Goal: Task Accomplishment & Management: Use online tool/utility

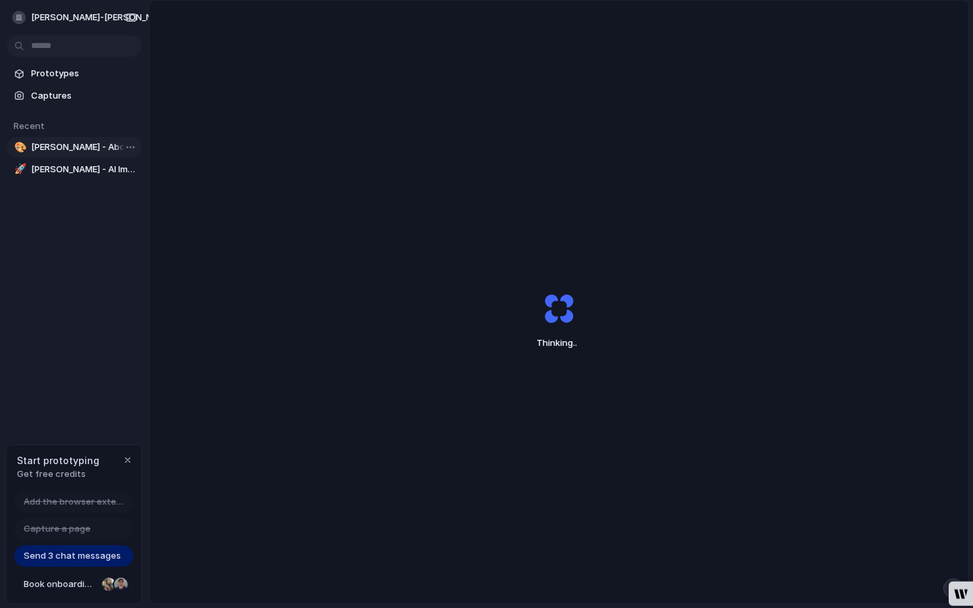
click at [78, 147] on span "[PERSON_NAME] - About Page Red Text" at bounding box center [83, 148] width 105 height 14
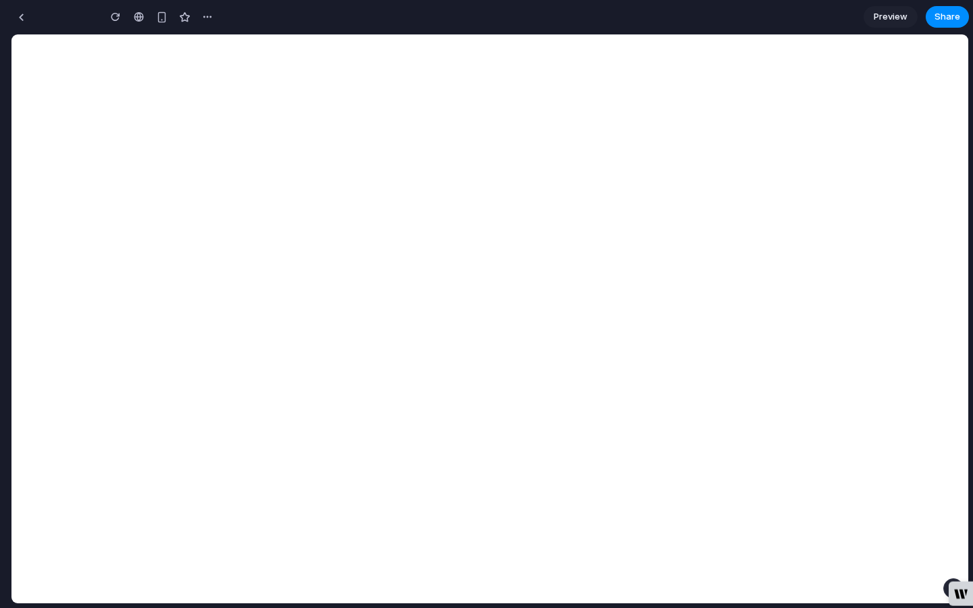
click at [65, 158] on button "Thought" at bounding box center [62, 163] width 101 height 11
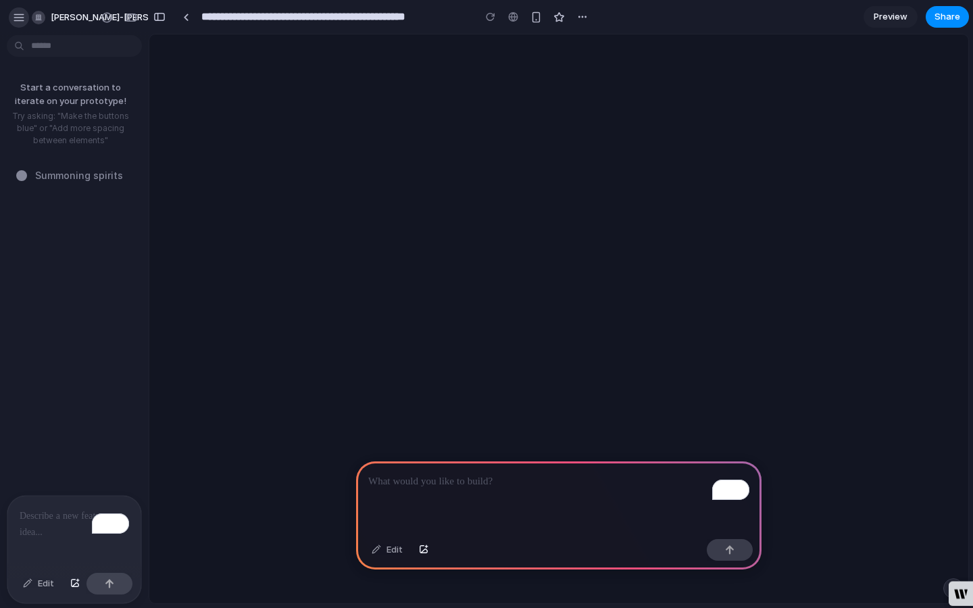
click at [17, 17] on div "button" at bounding box center [19, 17] width 12 height 12
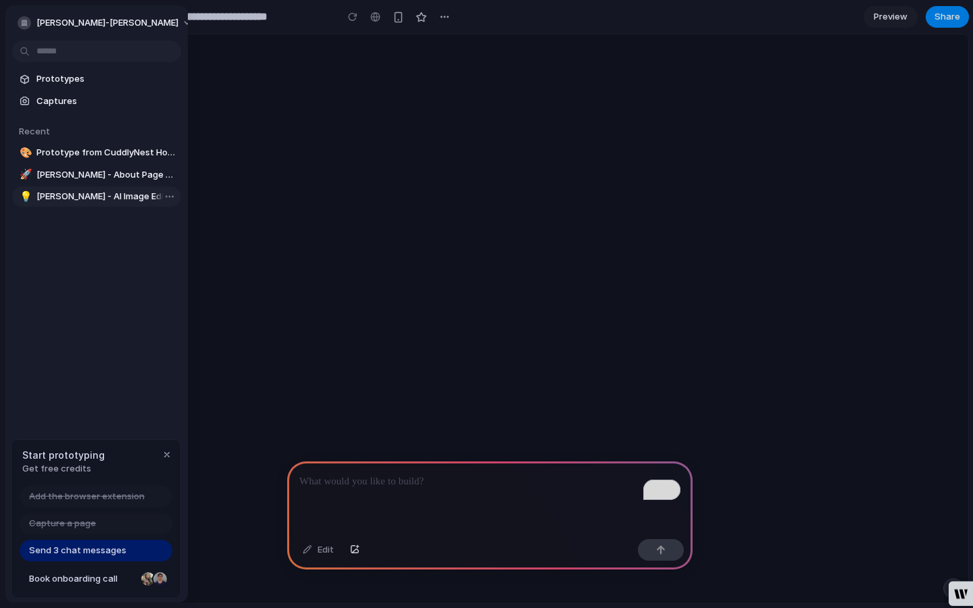
click at [61, 195] on span "[PERSON_NAME] - AI Image Editor Enhancement" at bounding box center [105, 197] width 139 height 14
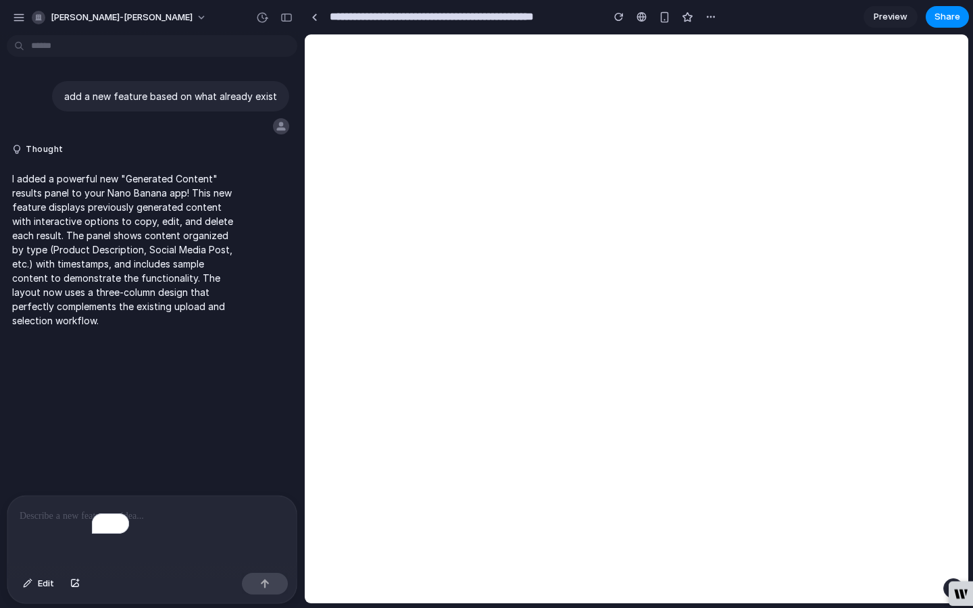
type input "**********"
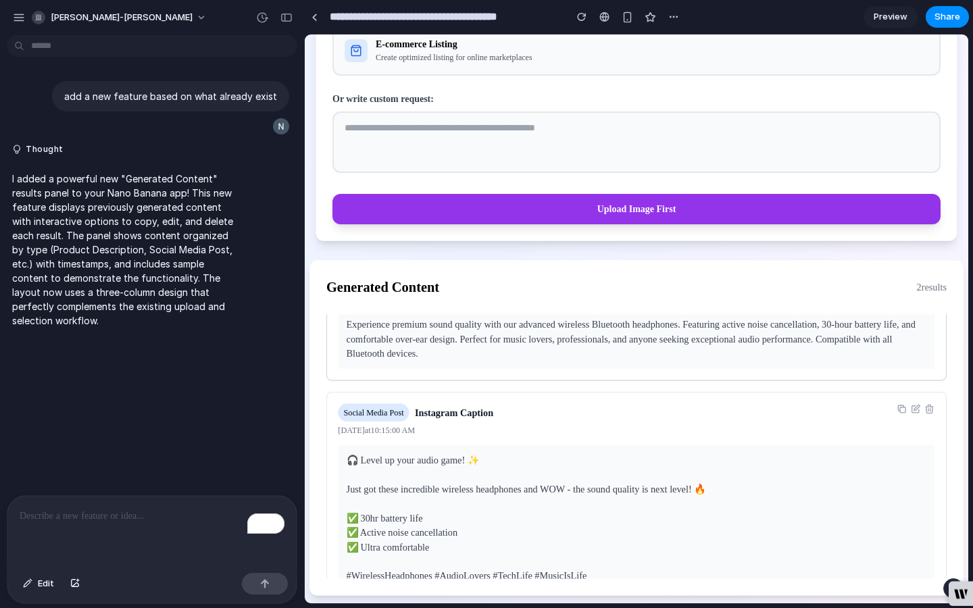
scroll to position [81, 0]
